Goal: Check status

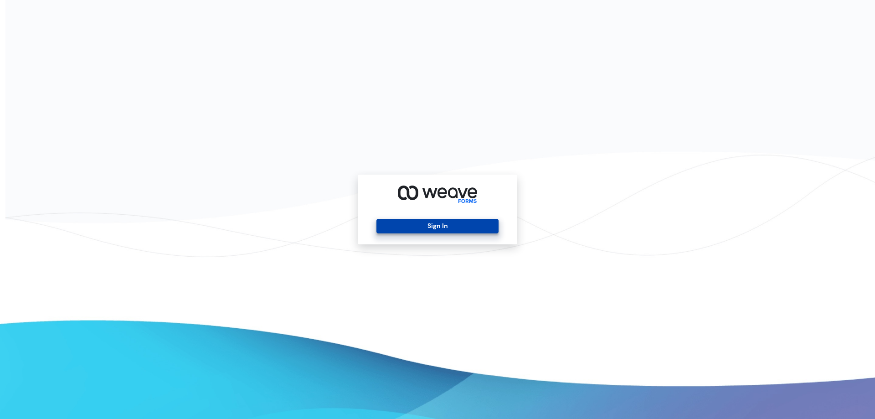
click at [440, 222] on button "Sign In" at bounding box center [438, 226] width 122 height 15
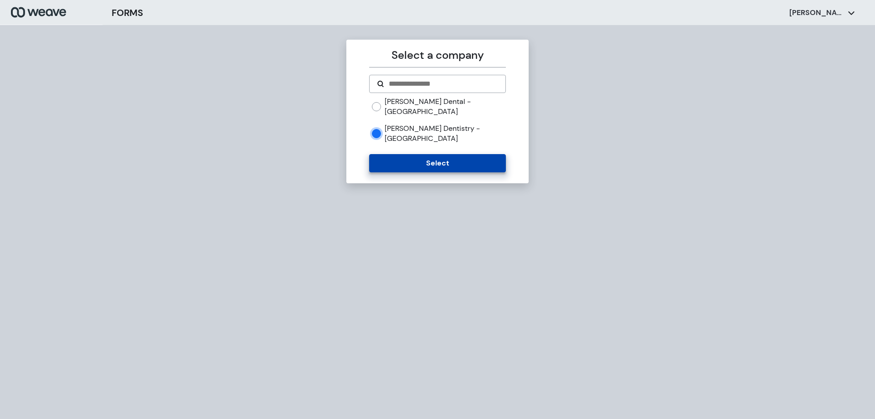
click at [399, 154] on button "Select" at bounding box center [437, 163] width 136 height 18
